Goal: Task Accomplishment & Management: Use online tool/utility

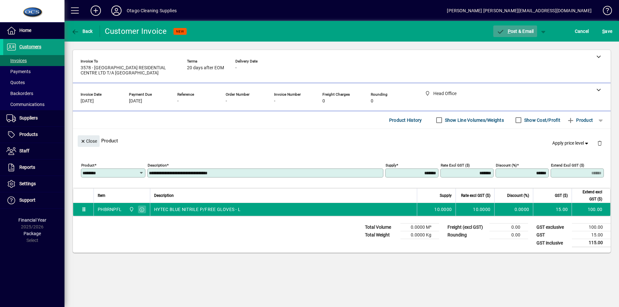
click at [521, 31] on span "P ost & Email" at bounding box center [514, 31] width 37 height 5
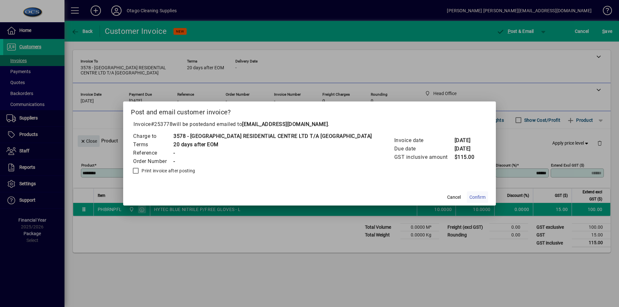
click at [469, 194] on span "Confirm" at bounding box center [477, 197] width 16 height 7
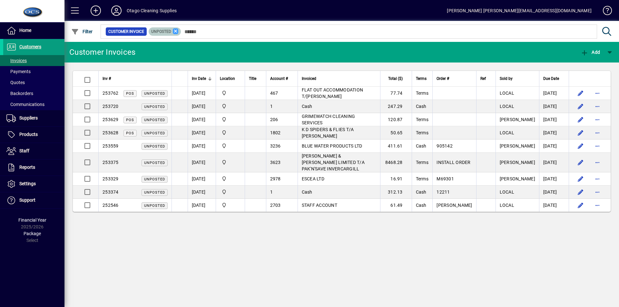
click at [175, 32] on icon at bounding box center [176, 31] width 6 height 6
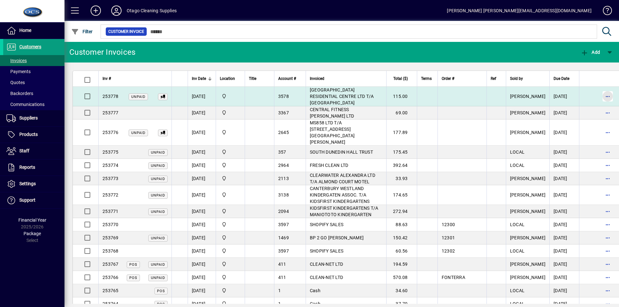
click at [600, 93] on span "button" at bounding box center [607, 96] width 15 height 15
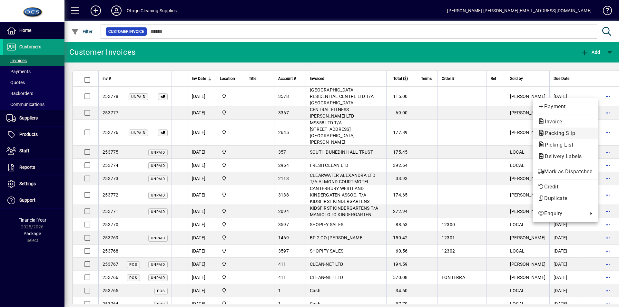
click at [574, 131] on span "Packing Slip" at bounding box center [557, 133] width 41 height 6
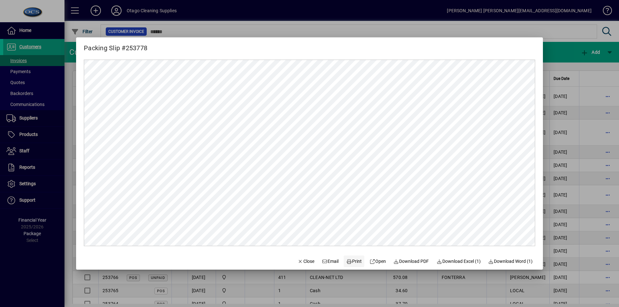
click at [346, 264] on icon at bounding box center [349, 261] width 6 height 5
click at [558, 57] on div at bounding box center [309, 153] width 619 height 307
